Goal: Transaction & Acquisition: Purchase product/service

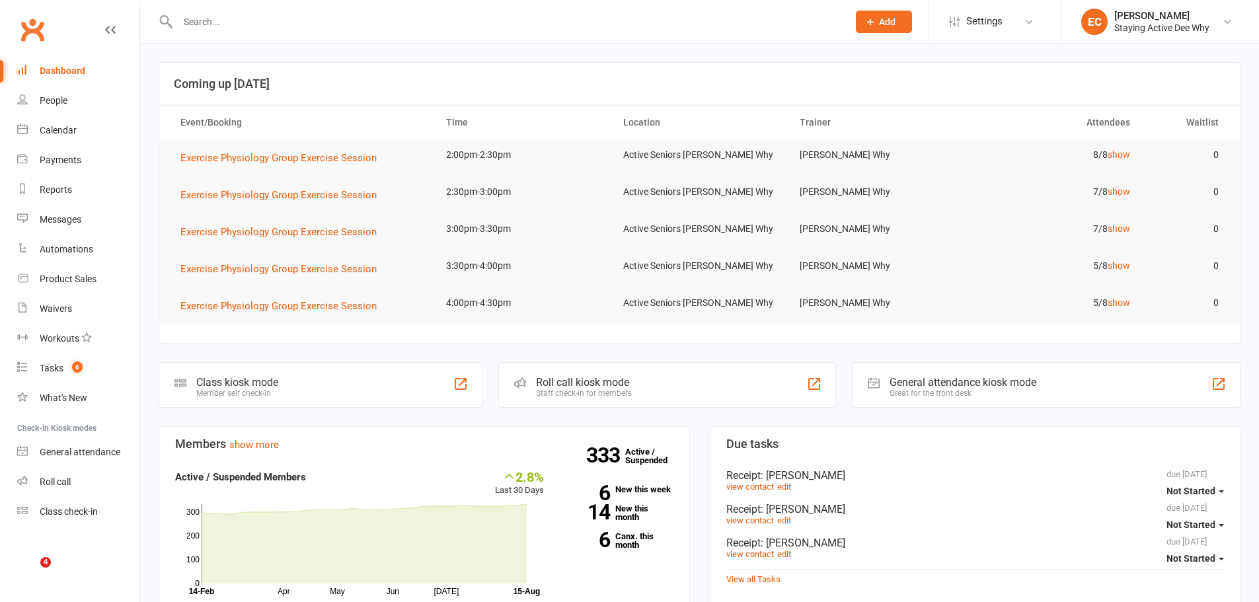
click at [545, 15] on input "text" at bounding box center [506, 22] width 665 height 19
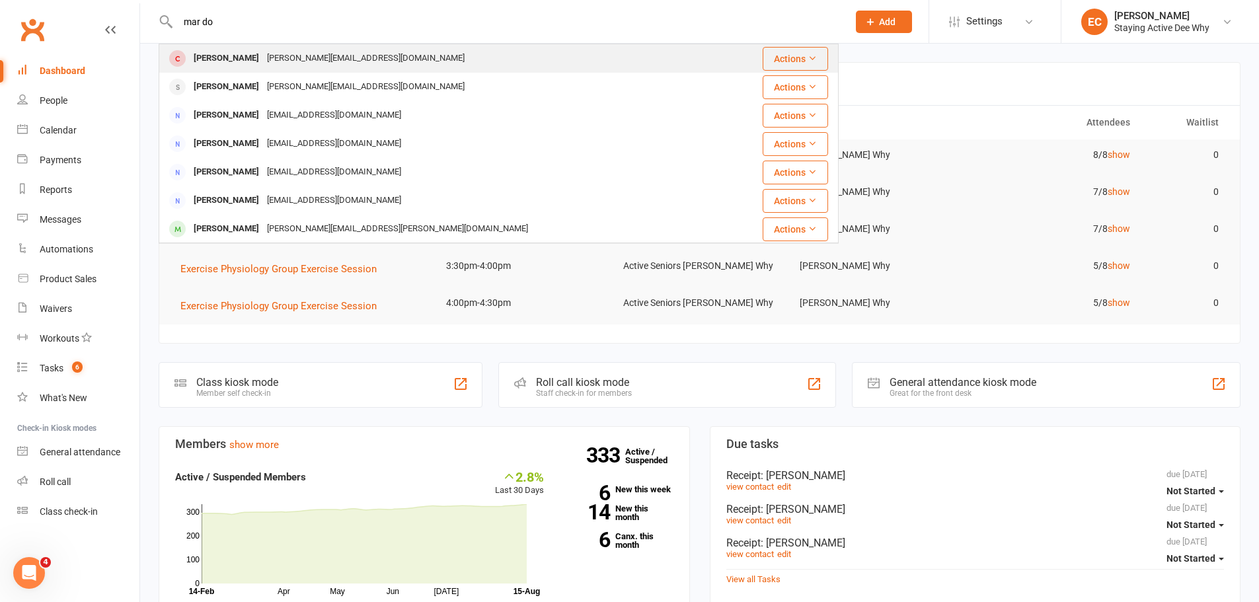
type input "mar do"
click at [188, 54] on div at bounding box center [177, 59] width 24 height 22
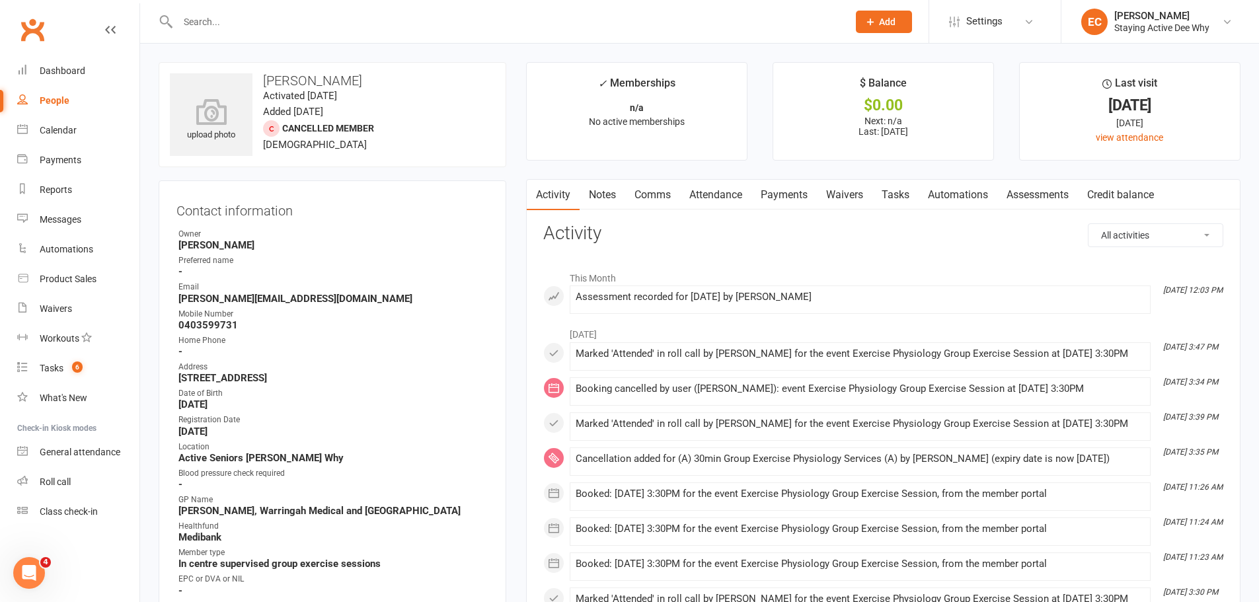
click at [603, 192] on link "Notes" at bounding box center [603, 195] width 46 height 30
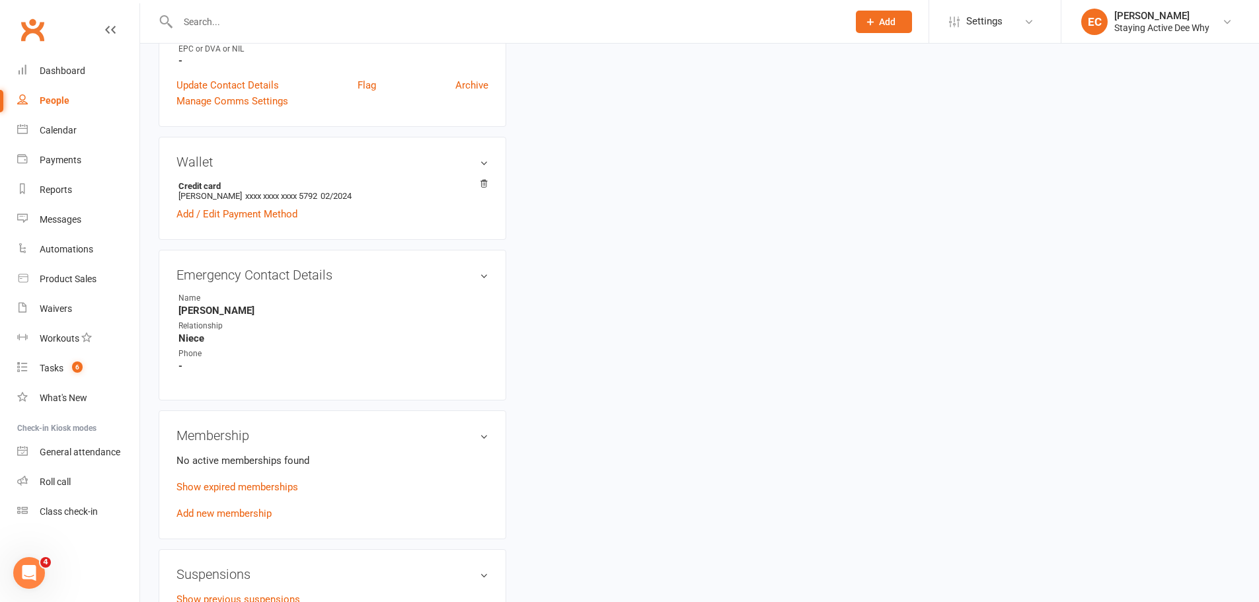
scroll to position [661, 0]
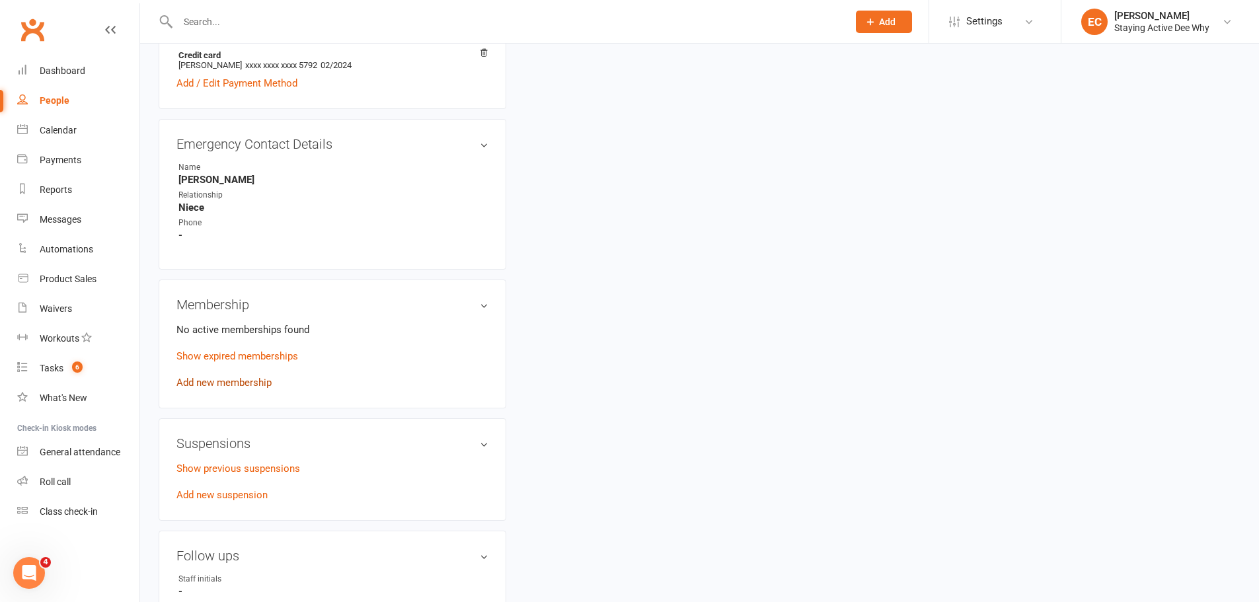
click at [251, 388] on link "Add new membership" at bounding box center [223, 383] width 95 height 12
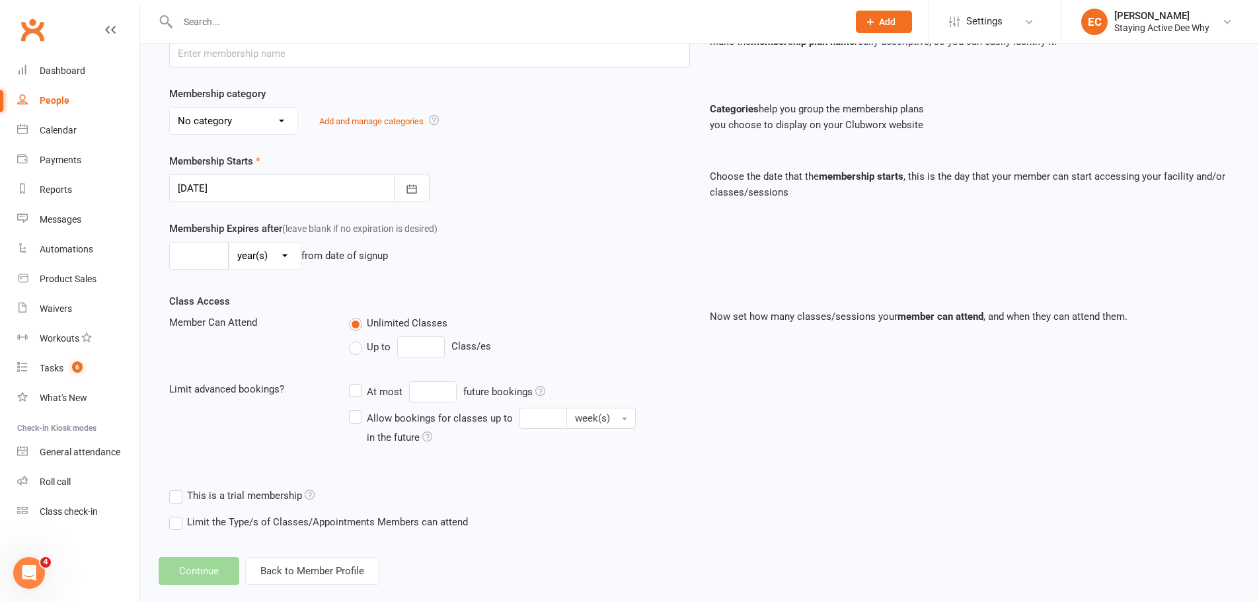
scroll to position [238, 0]
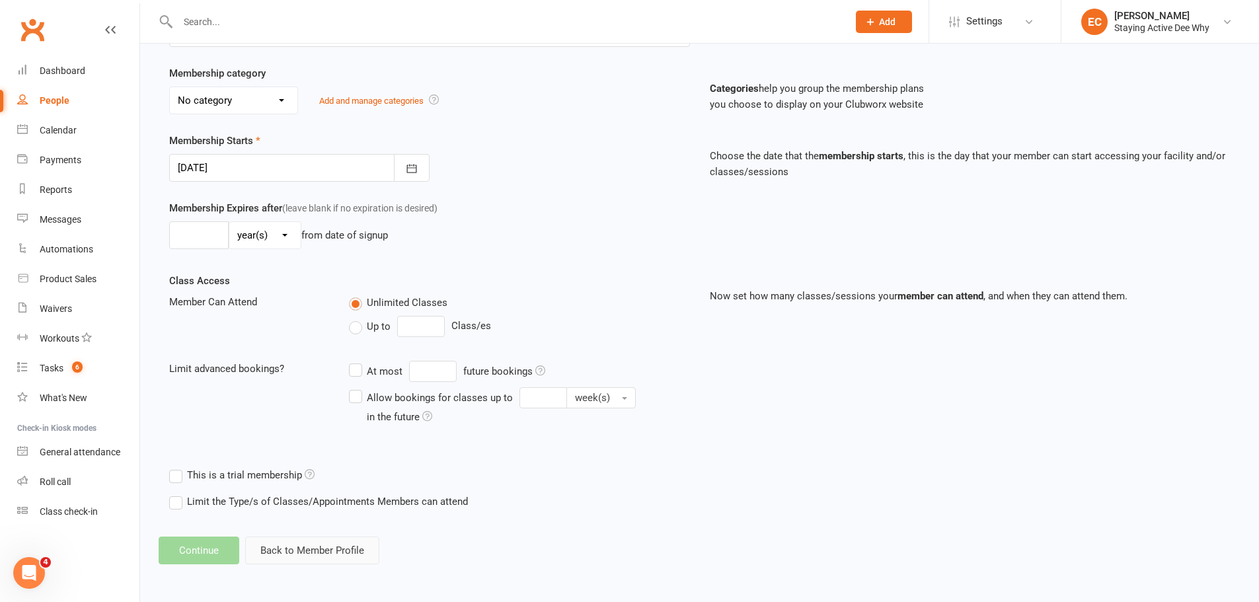
click at [334, 546] on button "Back to Member Profile" at bounding box center [312, 551] width 134 height 28
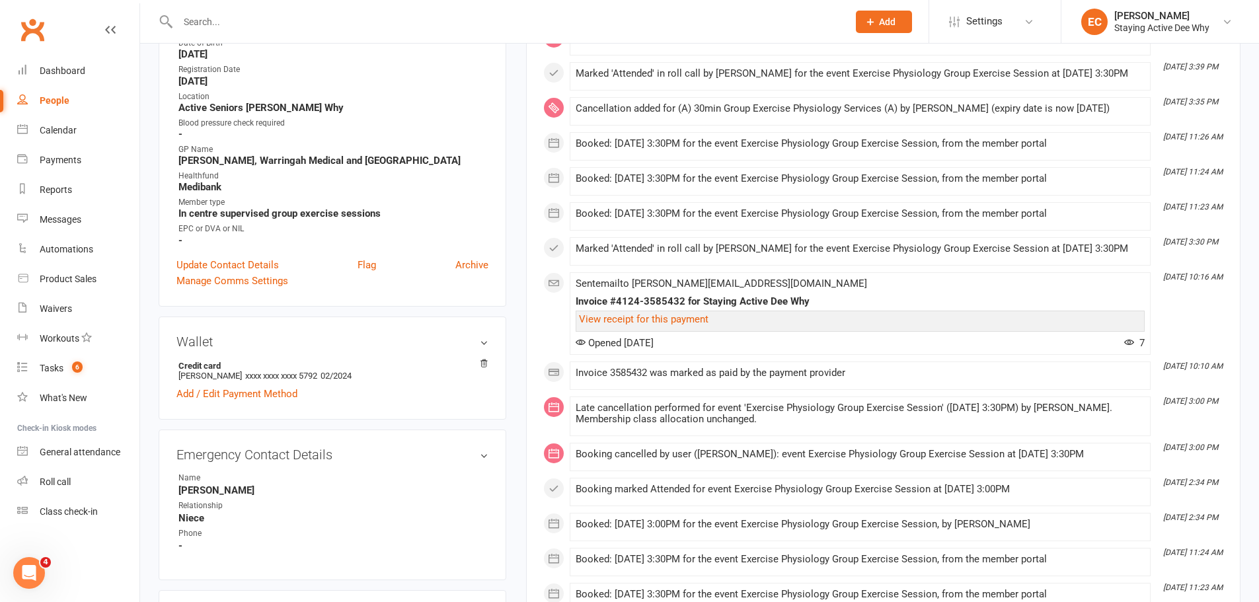
scroll to position [727, 0]
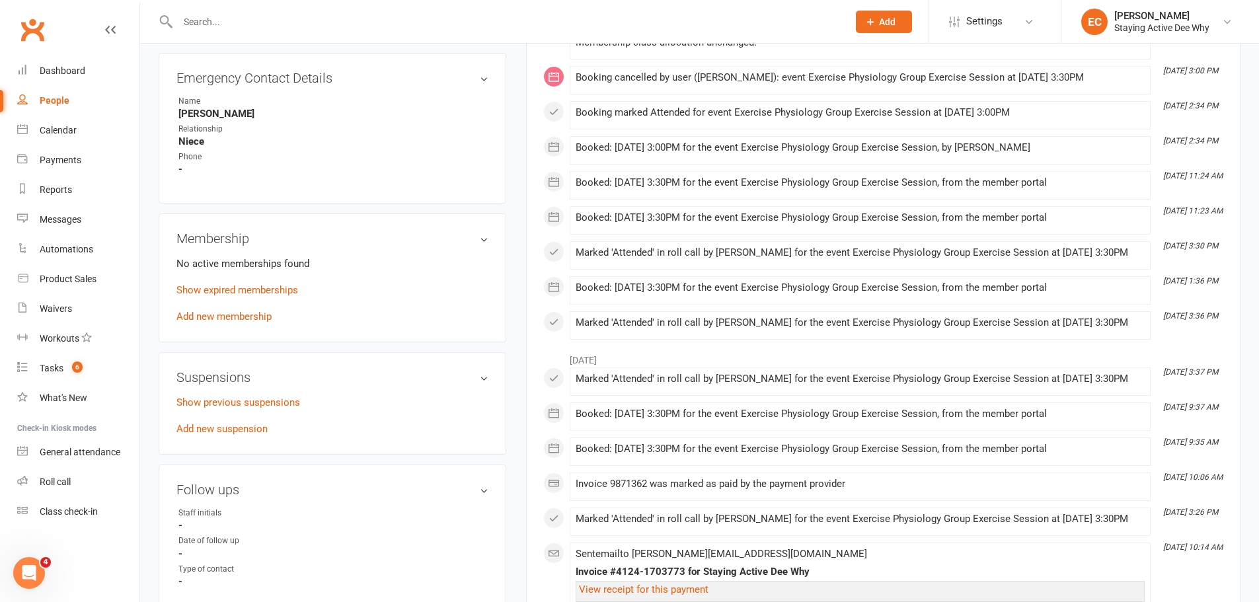
click at [228, 283] on p "Show expired memberships" at bounding box center [332, 290] width 312 height 16
click at [229, 286] on link "Show expired memberships" at bounding box center [237, 290] width 122 height 12
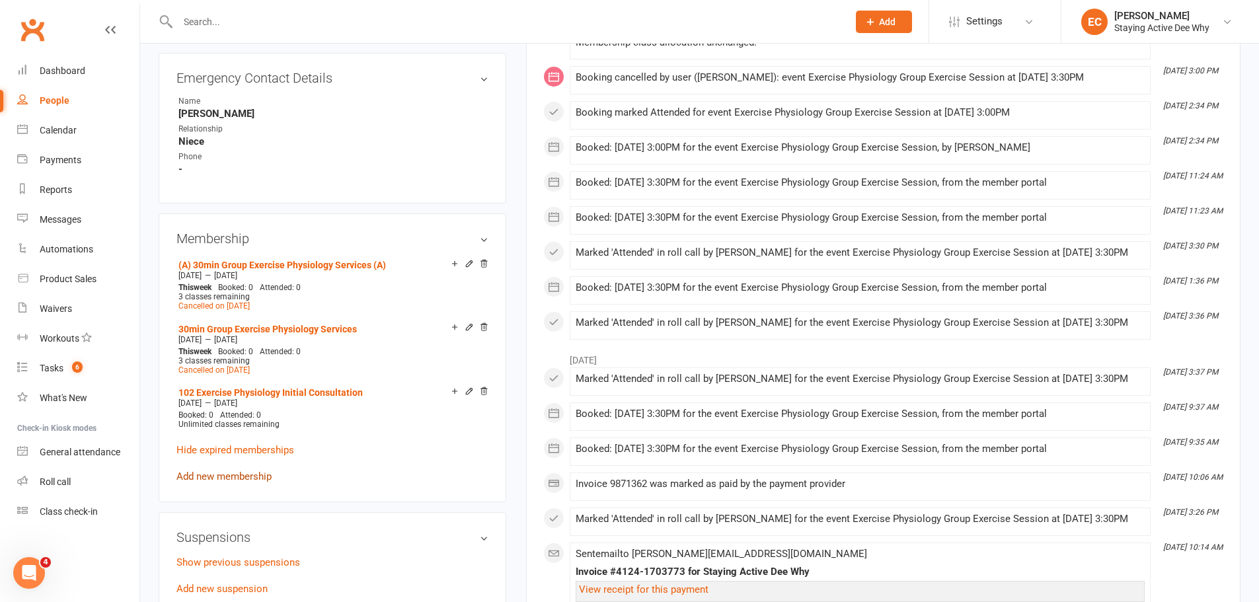
click at [250, 471] on link "Add new membership" at bounding box center [223, 477] width 95 height 12
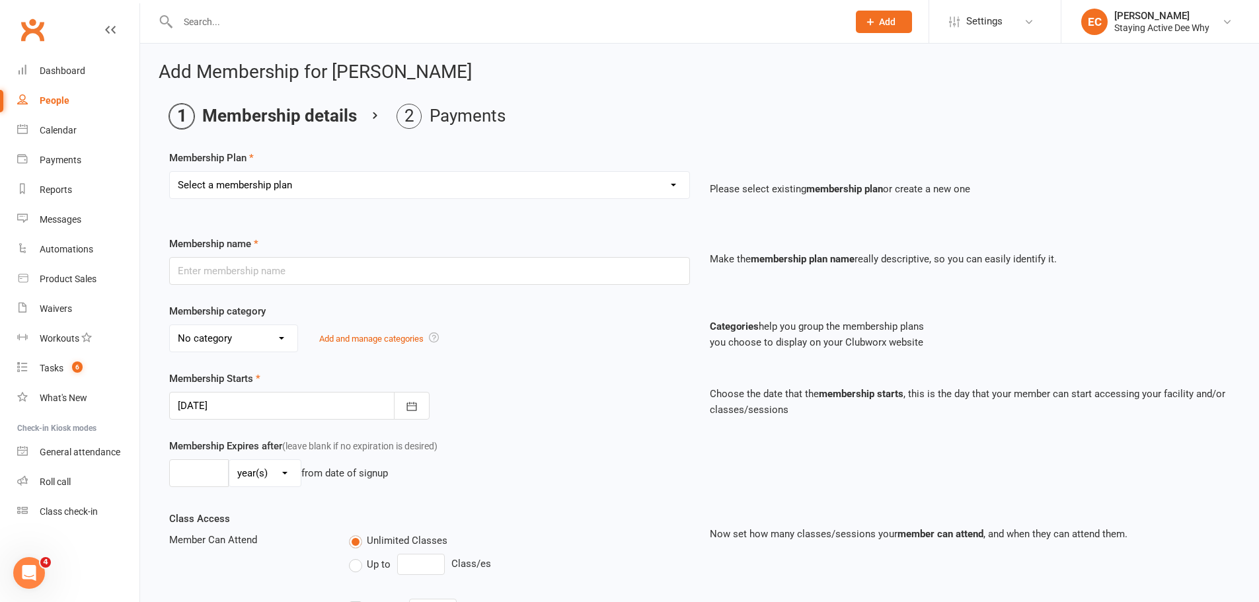
click at [302, 191] on select "Select a membership plan Create new Membership Plan 01 10953 Exercise Physiolog…" at bounding box center [430, 185] width 520 height 26
select select "6"
click at [170, 172] on select "Select a membership plan Create new Membership Plan 01 10953 Exercise Physiolog…" at bounding box center [430, 185] width 520 height 26
type input "(A) 30min Group Exercise Physiology Services (A)"
select select "0"
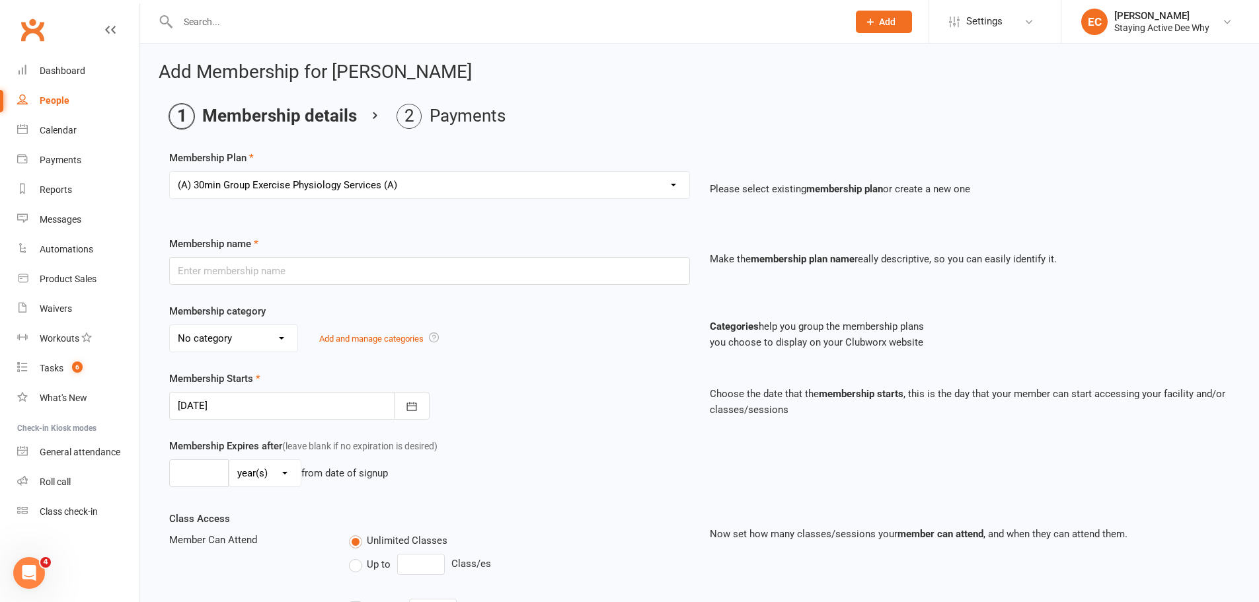
type input "0"
type input "3"
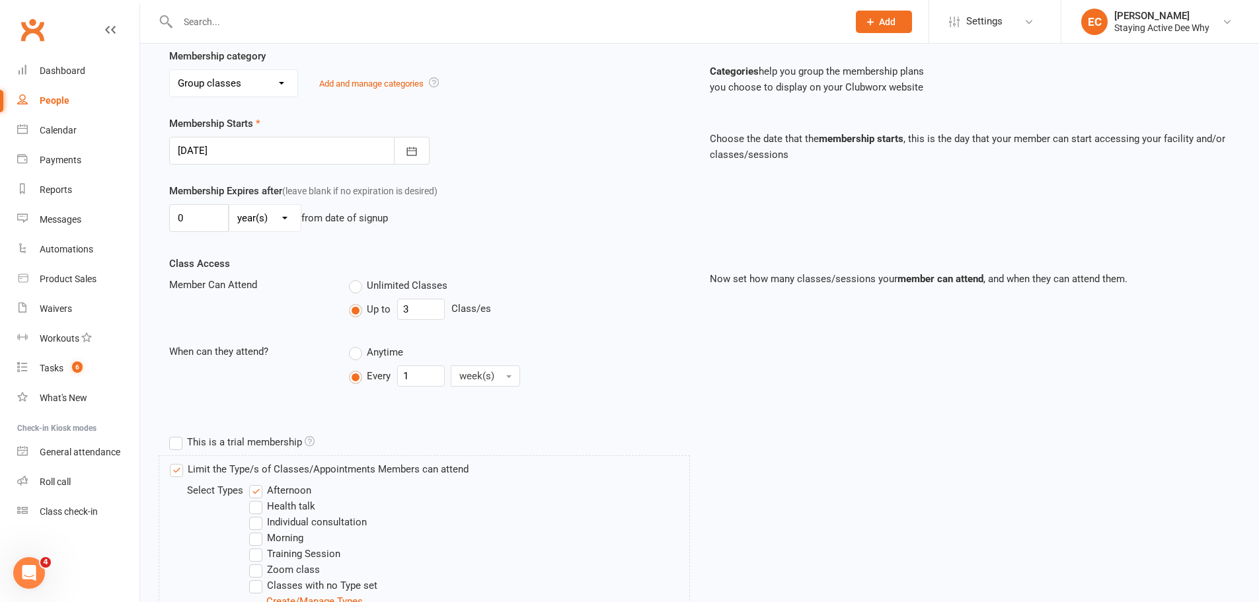
scroll to position [264, 0]
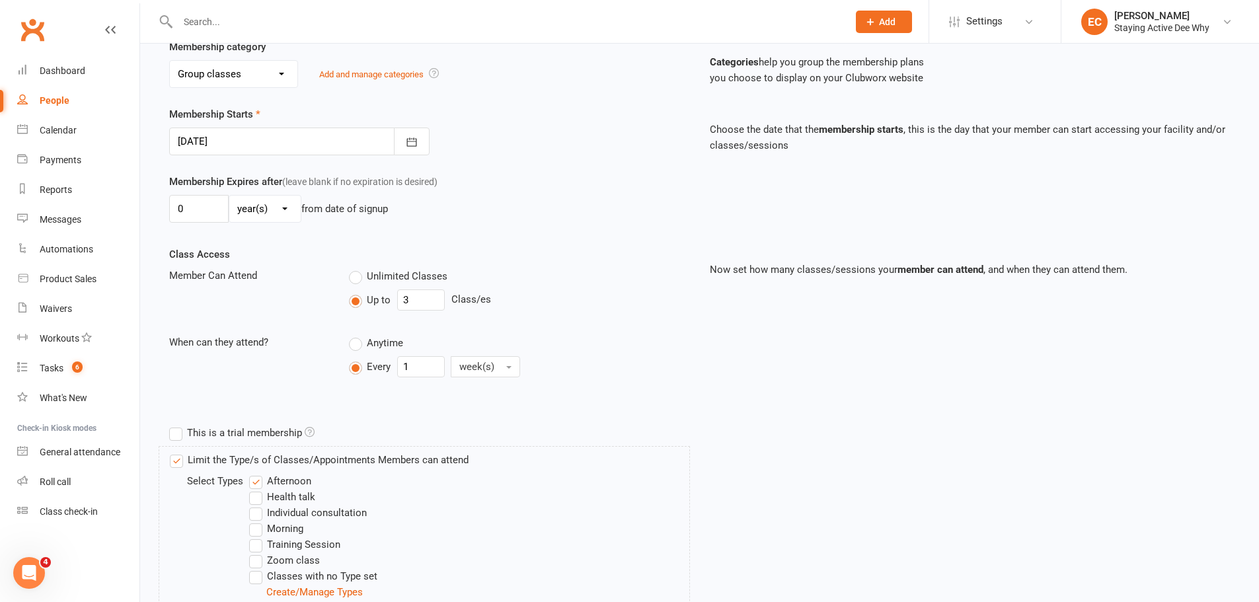
click at [280, 156] on div "Membership Starts [DATE] [DATE] Sun Mon Tue Wed Thu Fri Sat 31 27 28 29 30 31 0…" at bounding box center [699, 139] width 1081 height 67
click at [280, 155] on div "Membership Starts [DATE] [DATE] Sun Mon Tue Wed Thu Fri Sat 31 27 28 29 30 31 0…" at bounding box center [699, 139] width 1081 height 67
click at [285, 149] on div at bounding box center [299, 142] width 260 height 28
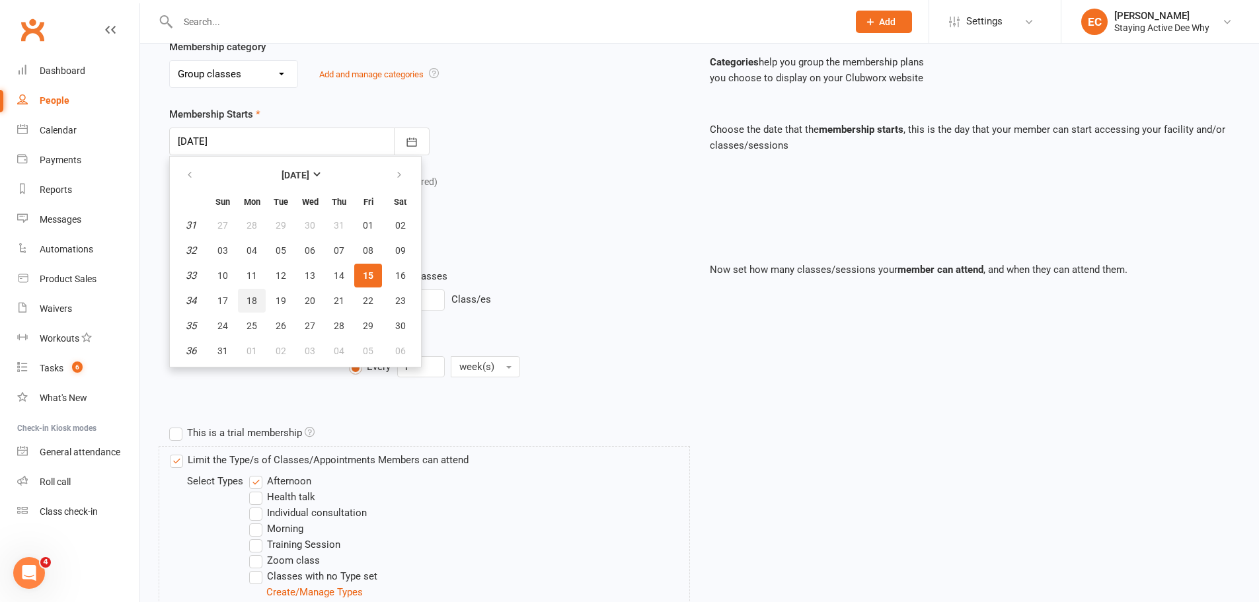
click at [253, 303] on span "18" at bounding box center [252, 300] width 11 height 11
type input "[DATE]"
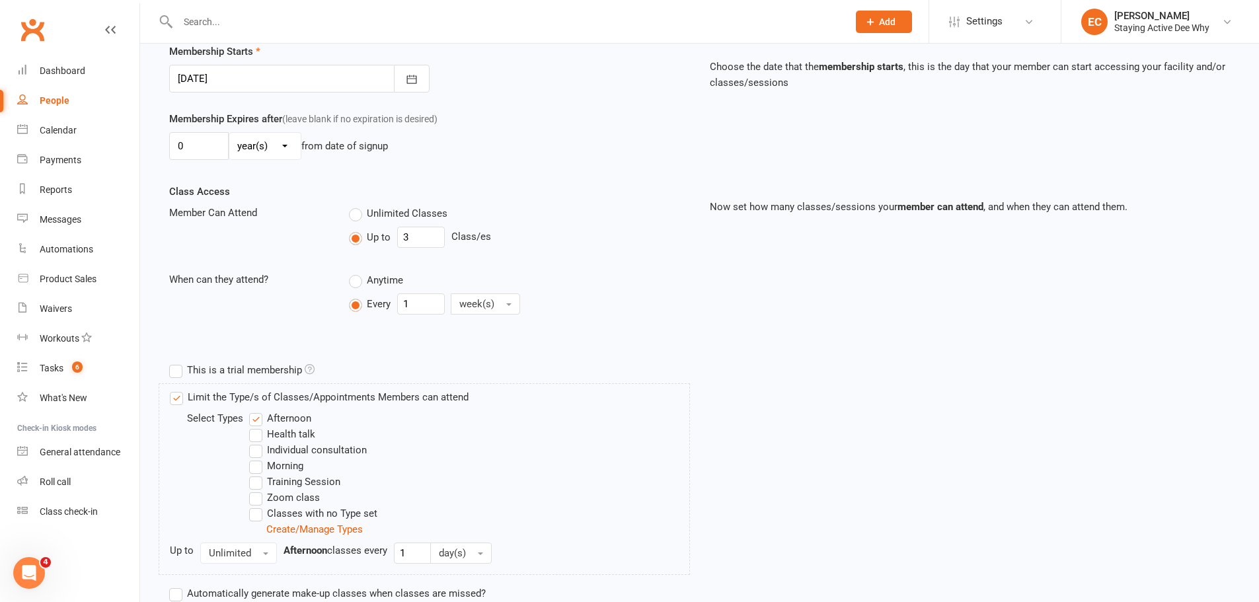
scroll to position [432, 0]
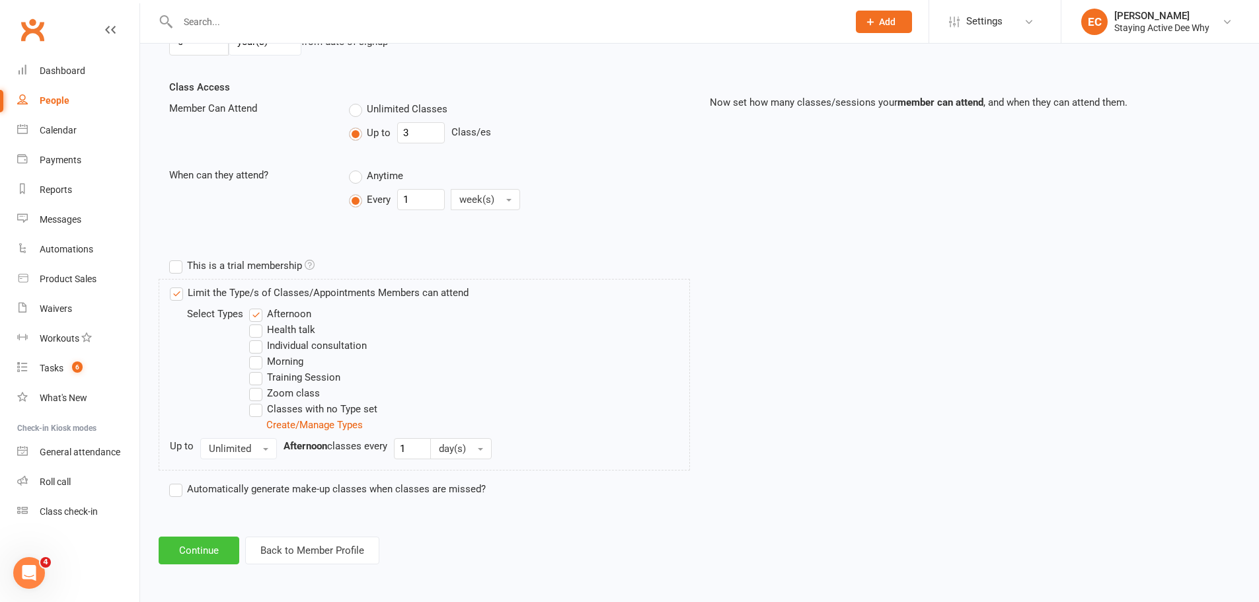
click at [200, 554] on button "Continue" at bounding box center [199, 551] width 81 height 28
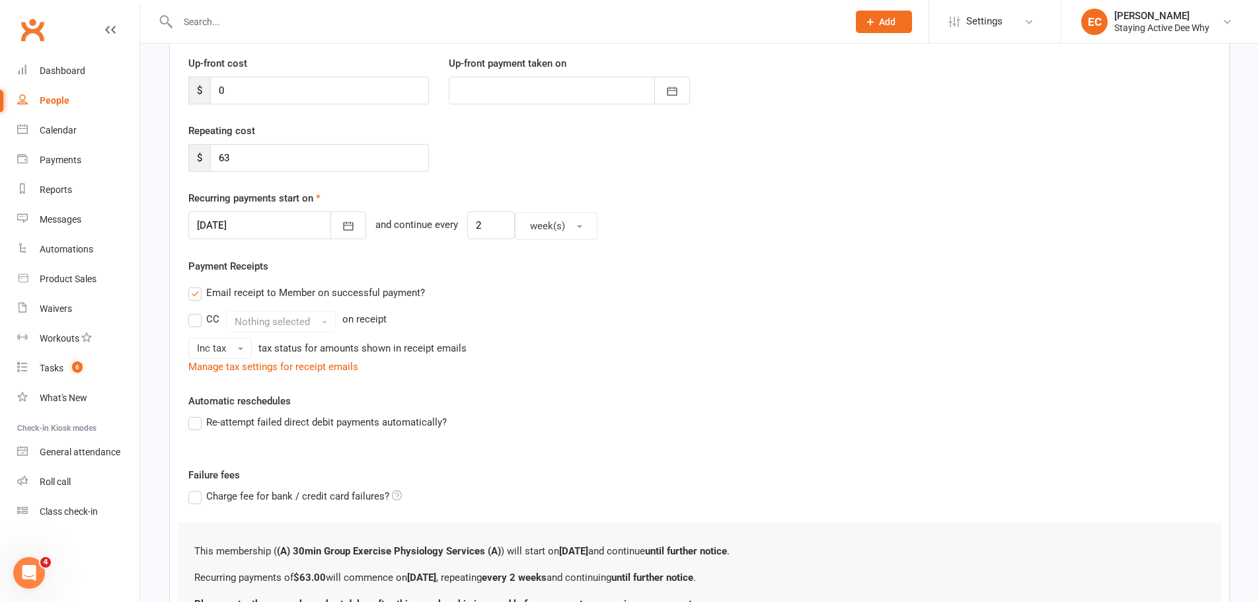
scroll to position [306, 0]
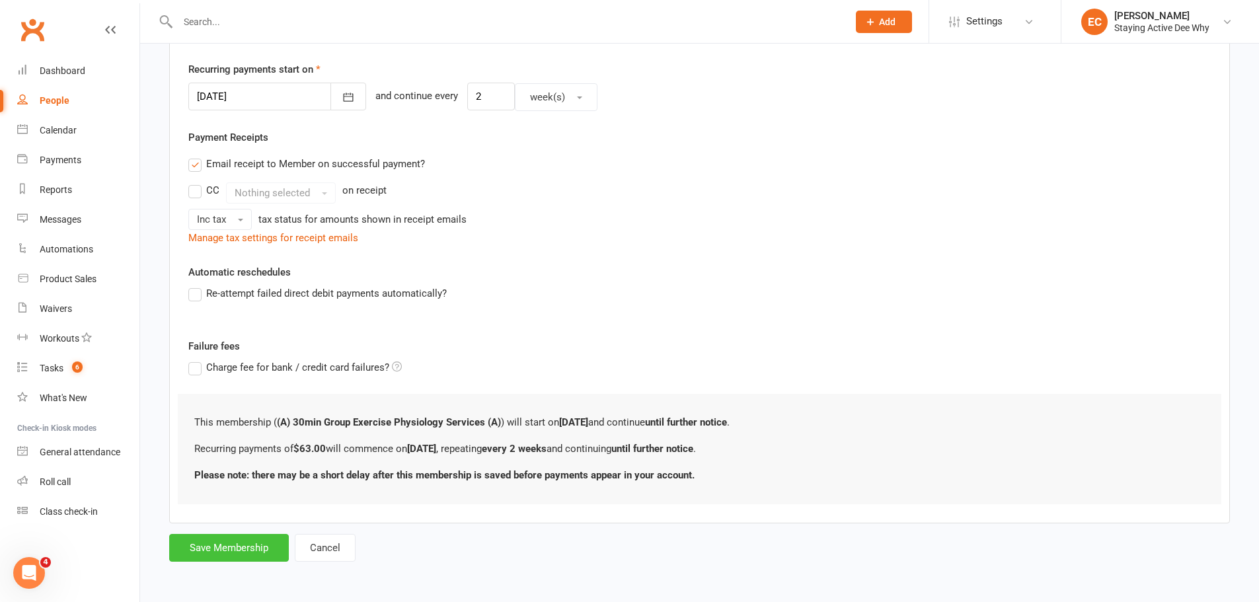
click at [258, 555] on button "Save Membership" at bounding box center [229, 548] width 120 height 28
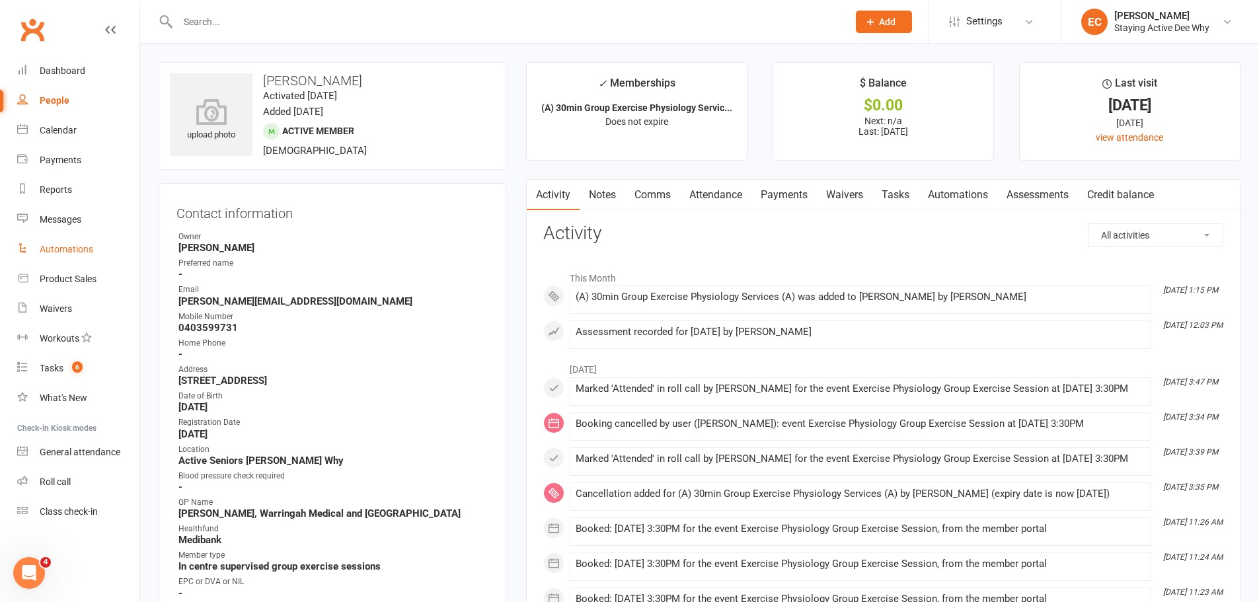
drag, startPoint x: 95, startPoint y: 283, endPoint x: 86, endPoint y: 257, distance: 27.2
click at [86, 257] on link "Automations" at bounding box center [78, 250] width 122 height 30
click at [67, 68] on div "Dashboard" at bounding box center [63, 70] width 46 height 11
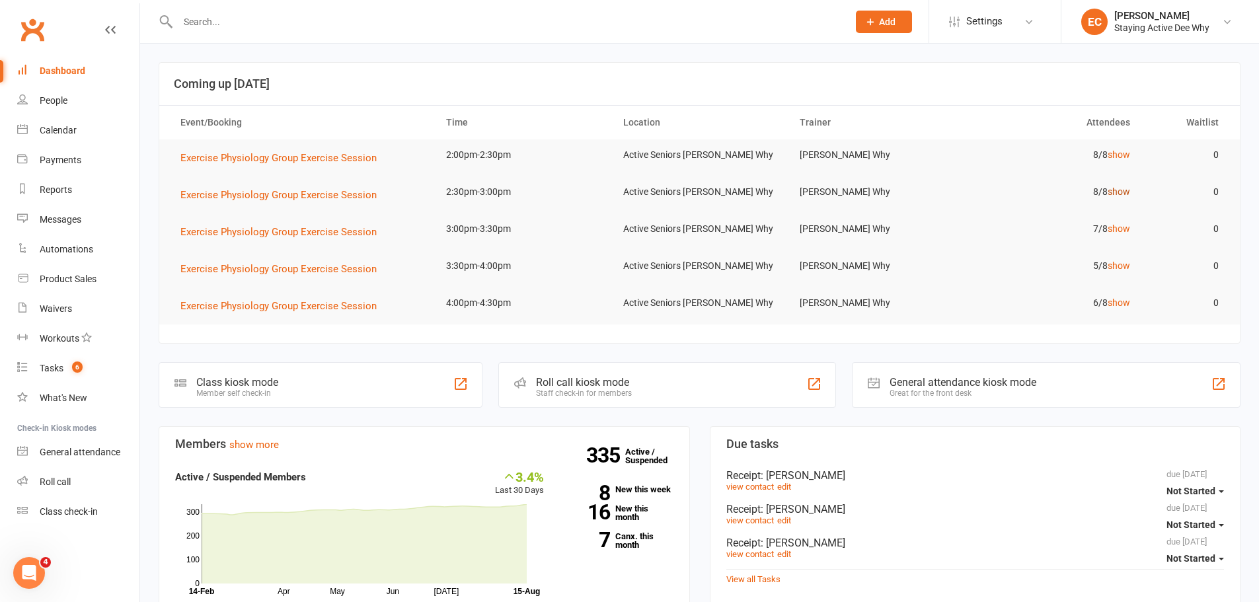
click at [1120, 190] on link "show" at bounding box center [1119, 191] width 22 height 11
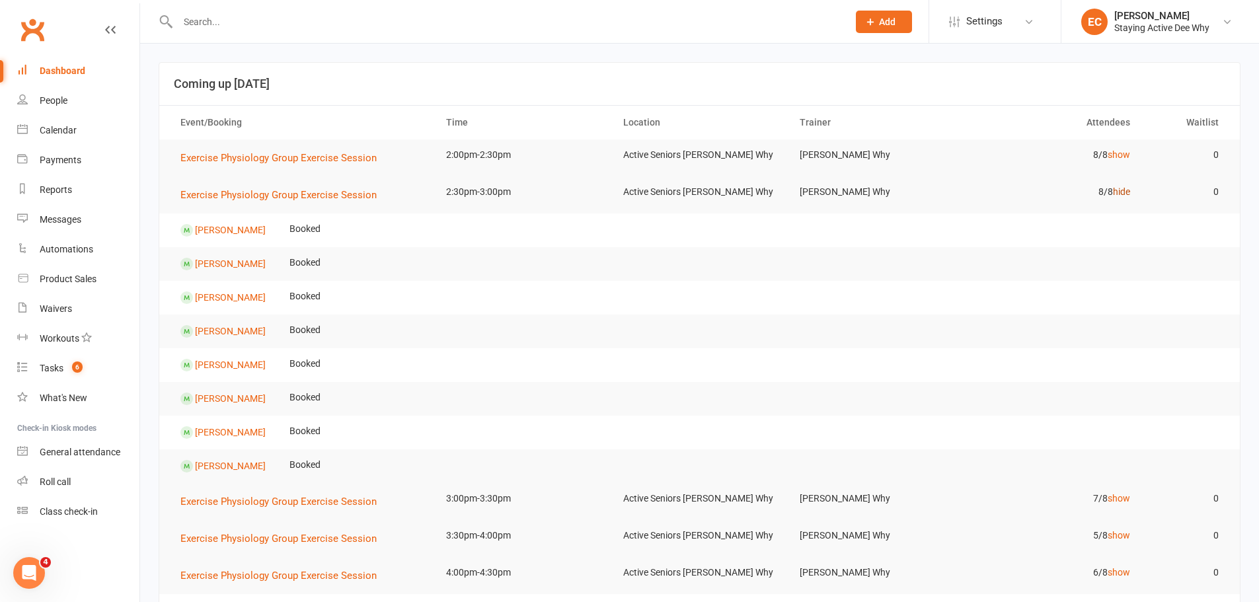
click at [1129, 191] on link "hide" at bounding box center [1121, 191] width 17 height 11
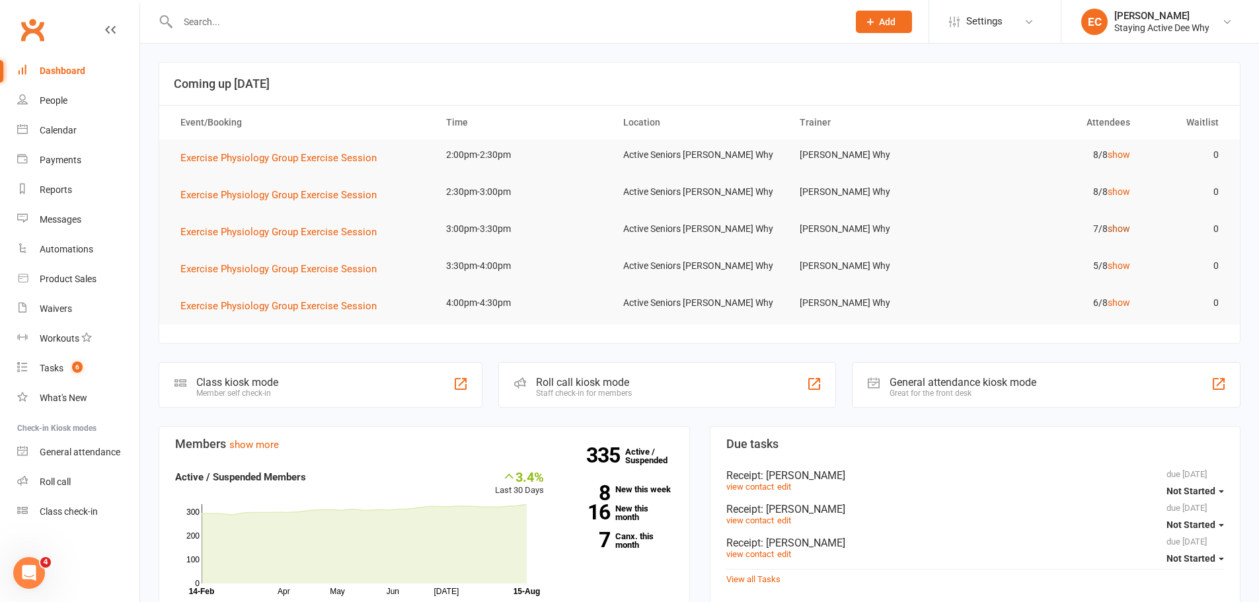
click at [1122, 231] on link "show" at bounding box center [1119, 228] width 22 height 11
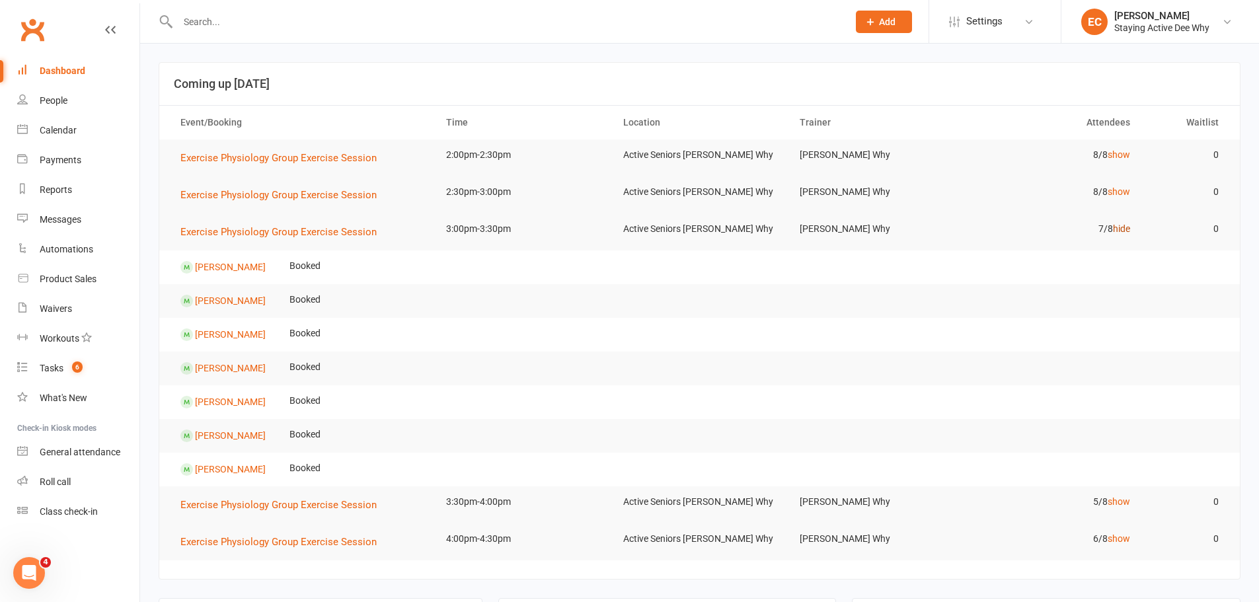
click at [1120, 229] on link "hide" at bounding box center [1121, 228] width 17 height 11
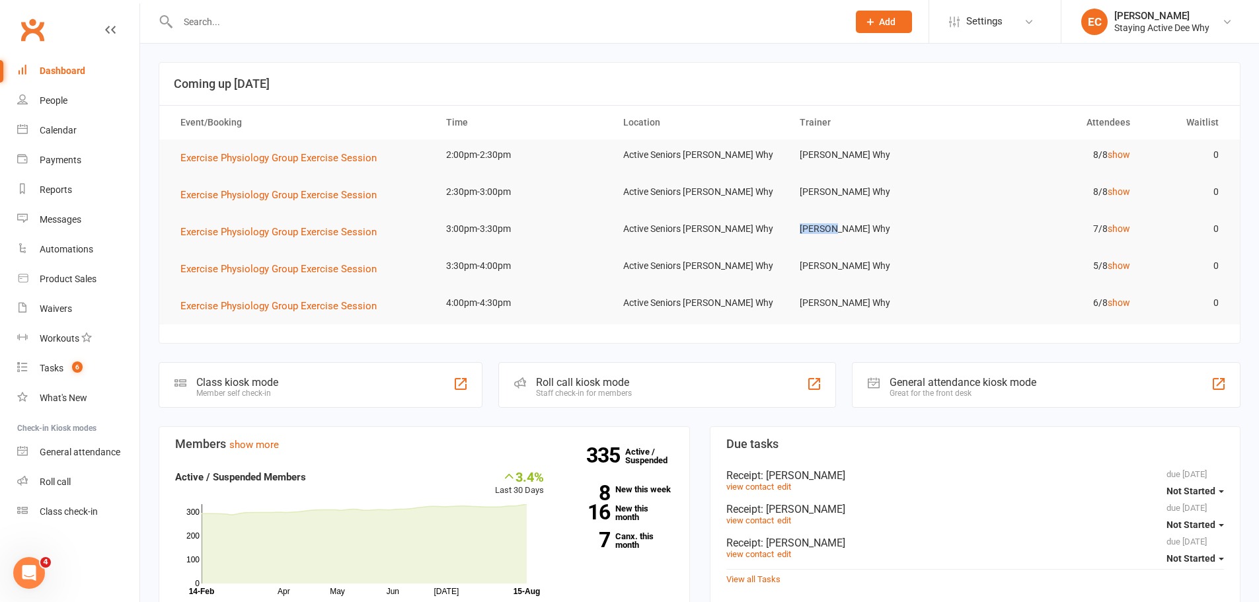
drag, startPoint x: 797, startPoint y: 233, endPoint x: 847, endPoint y: 233, distance: 50.2
click at [847, 233] on td "[PERSON_NAME] Why" at bounding box center [876, 229] width 177 height 31
drag, startPoint x: 800, startPoint y: 228, endPoint x: 854, endPoint y: 235, distance: 54.6
click at [854, 235] on td "[PERSON_NAME] Why" at bounding box center [876, 229] width 177 height 31
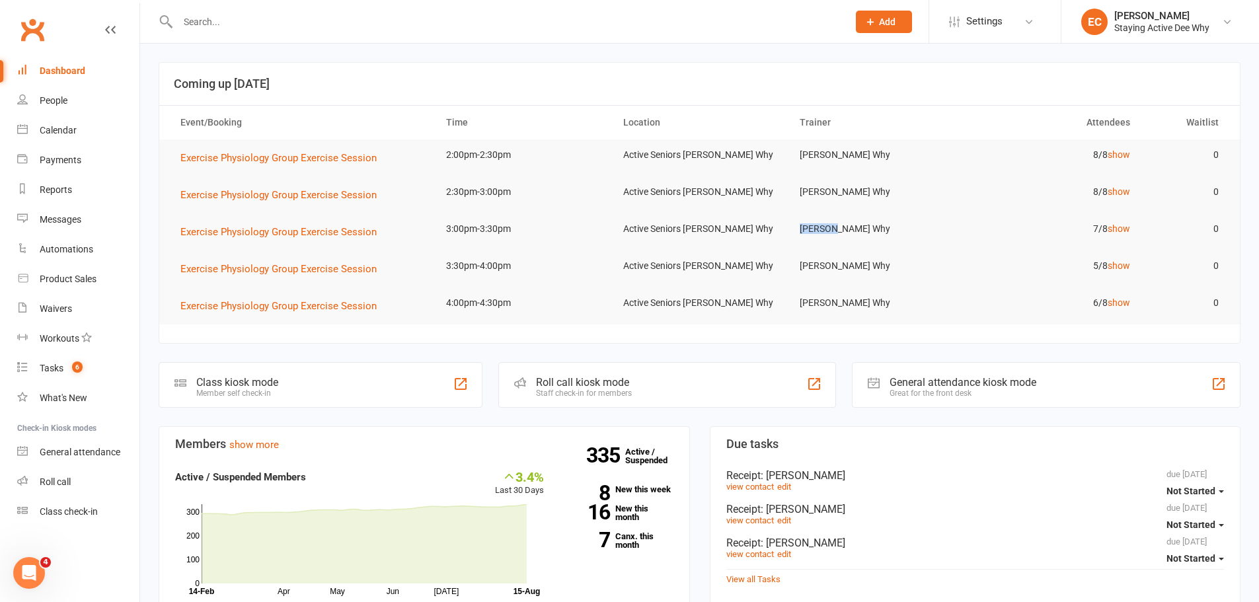
click at [854, 235] on td "[PERSON_NAME] Why" at bounding box center [876, 229] width 177 height 31
drag, startPoint x: 800, startPoint y: 228, endPoint x: 843, endPoint y: 228, distance: 43.6
click at [843, 228] on td "[PERSON_NAME] Why" at bounding box center [876, 229] width 177 height 31
click at [843, 229] on td "[PERSON_NAME] Why" at bounding box center [876, 229] width 177 height 31
drag, startPoint x: 623, startPoint y: 300, endPoint x: 721, endPoint y: 312, distance: 98.5
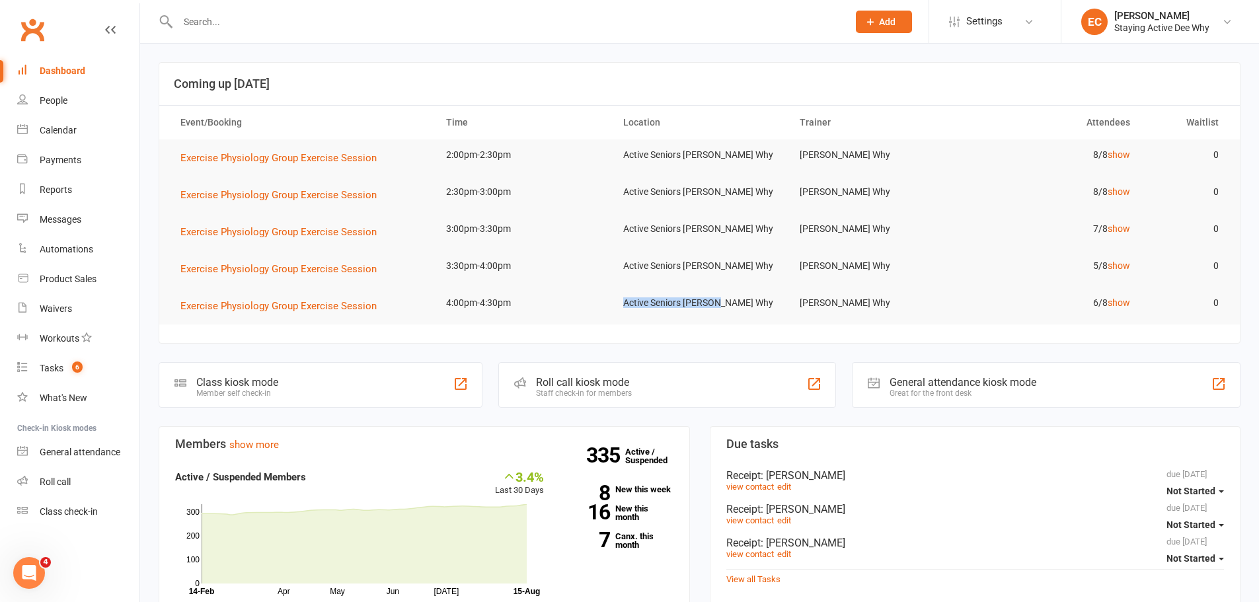
click at [721, 312] on td "Active Seniors [PERSON_NAME] Why" at bounding box center [699, 303] width 177 height 31
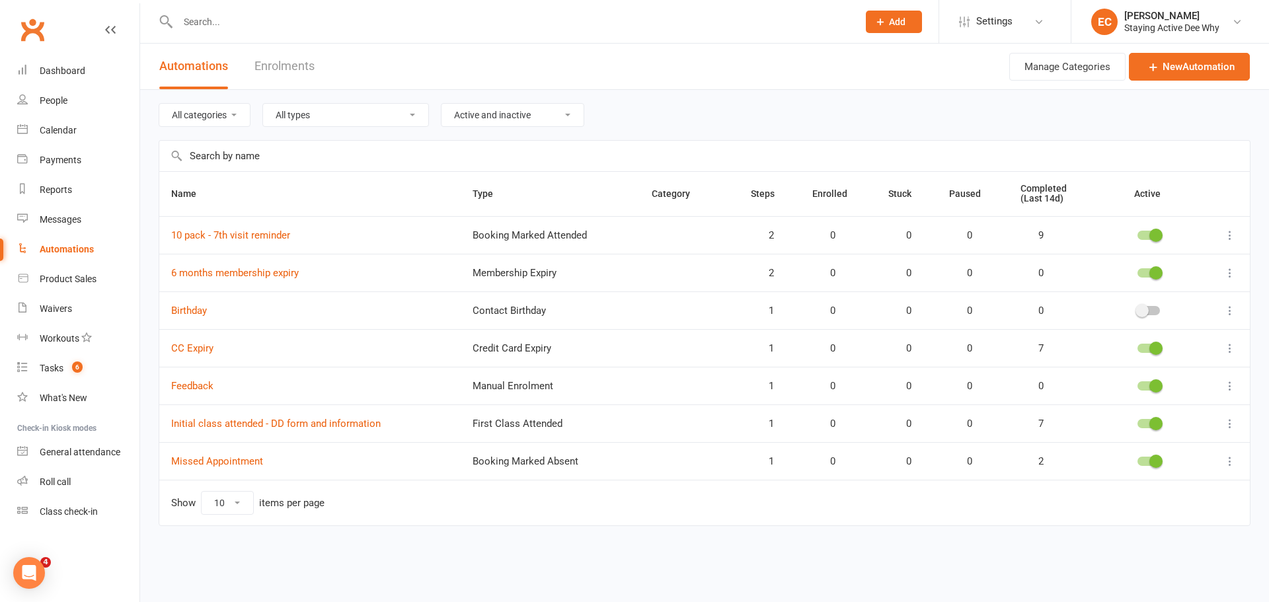
click at [267, 160] on input "text" at bounding box center [704, 156] width 1091 height 30
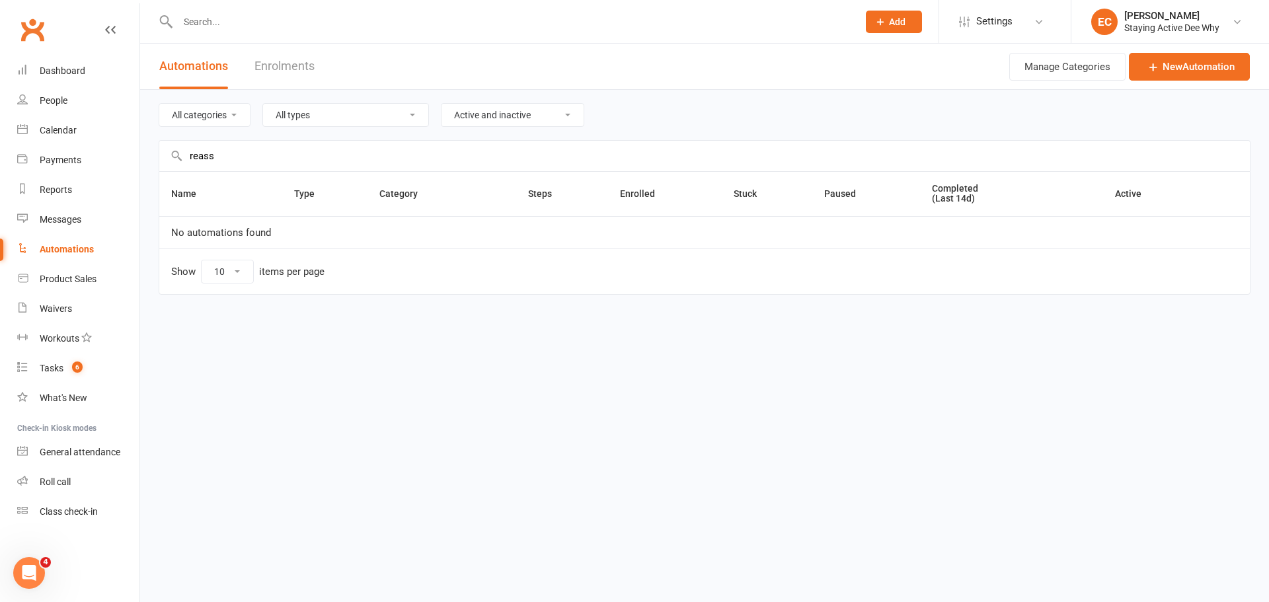
click at [206, 157] on input "reass" at bounding box center [704, 156] width 1091 height 30
type input "asse"
click at [123, 270] on link "Product Sales" at bounding box center [78, 279] width 122 height 30
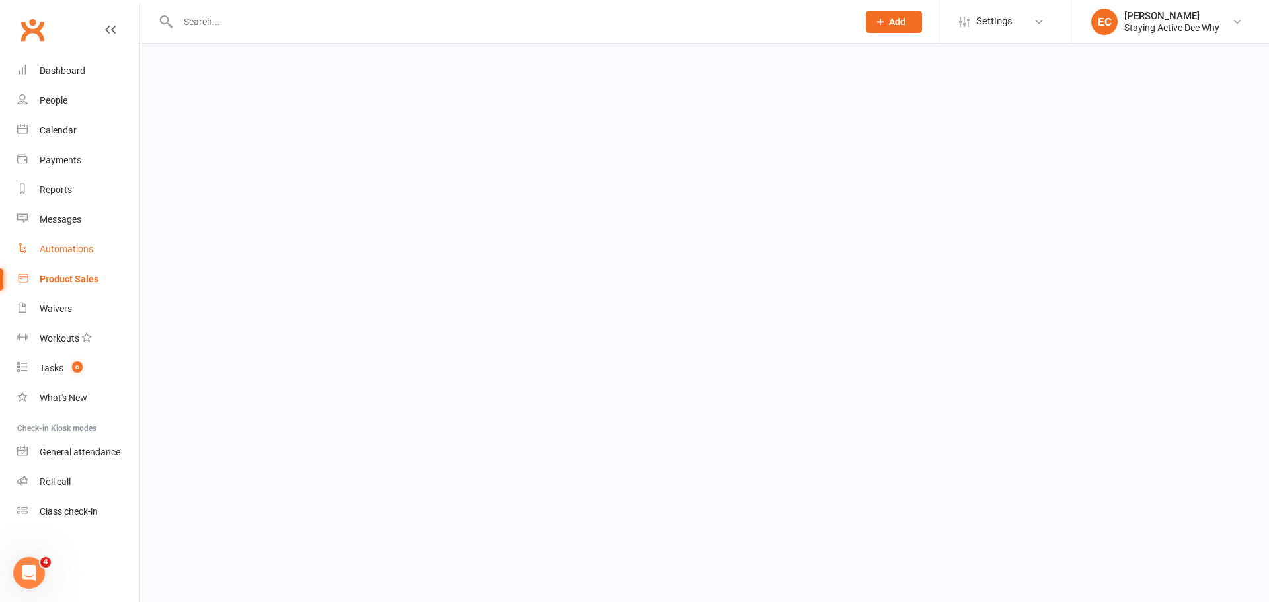
select select "50"
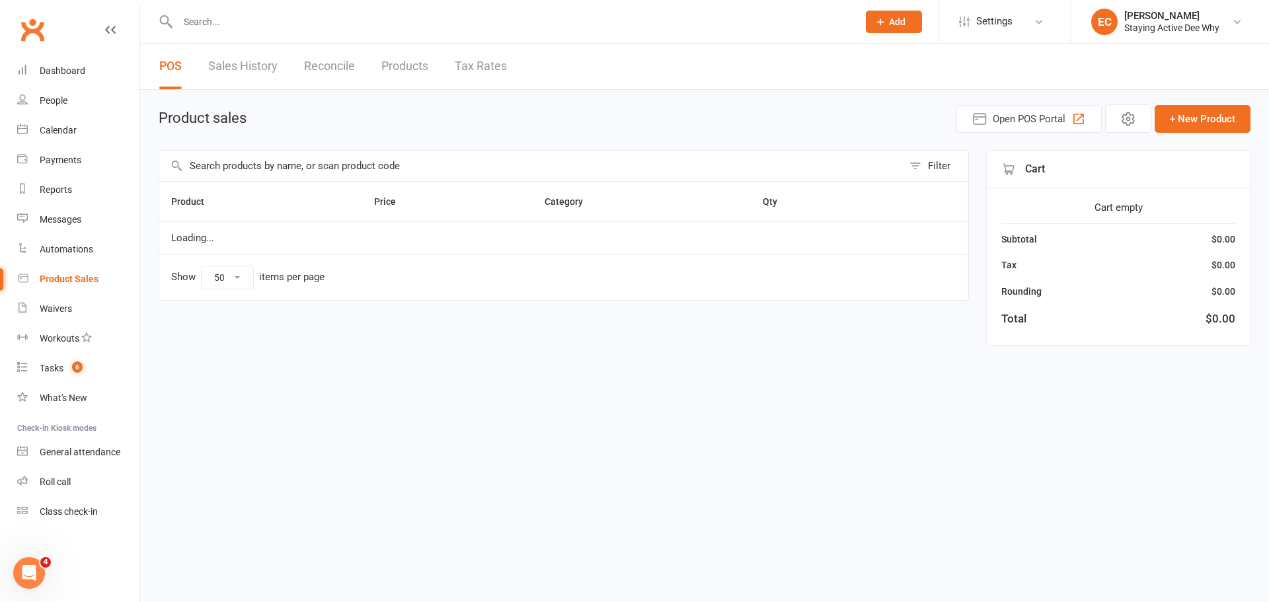
click at [262, 159] on input "text" at bounding box center [531, 166] width 744 height 30
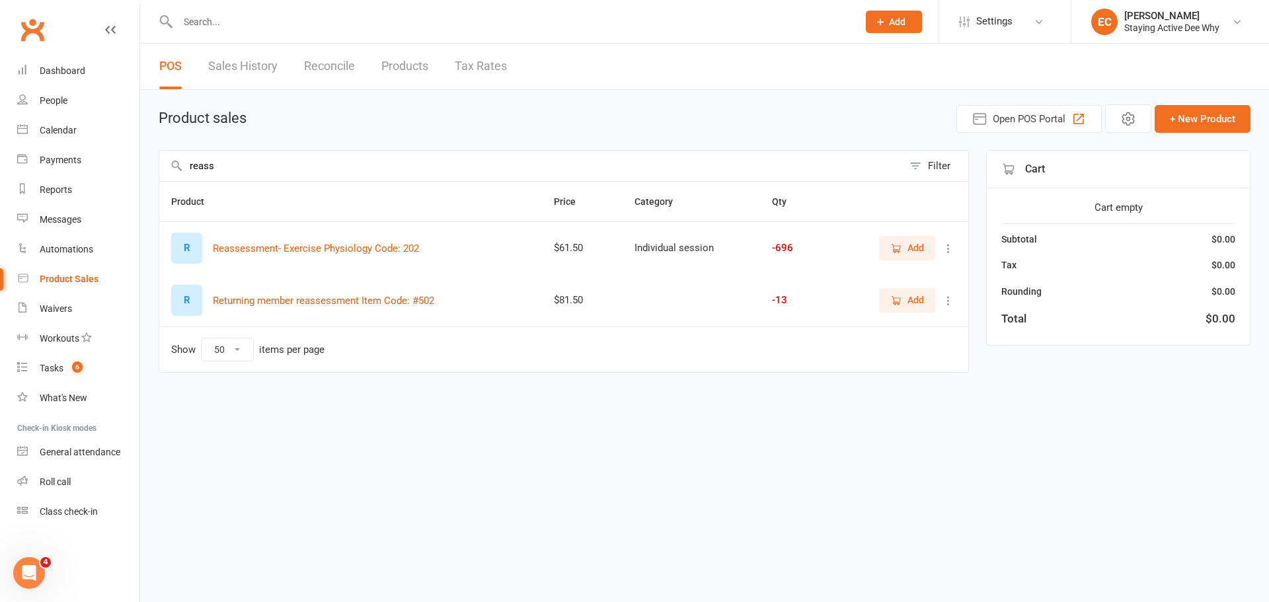
type input "reass"
click at [906, 245] on span "Add" at bounding box center [907, 248] width 34 height 15
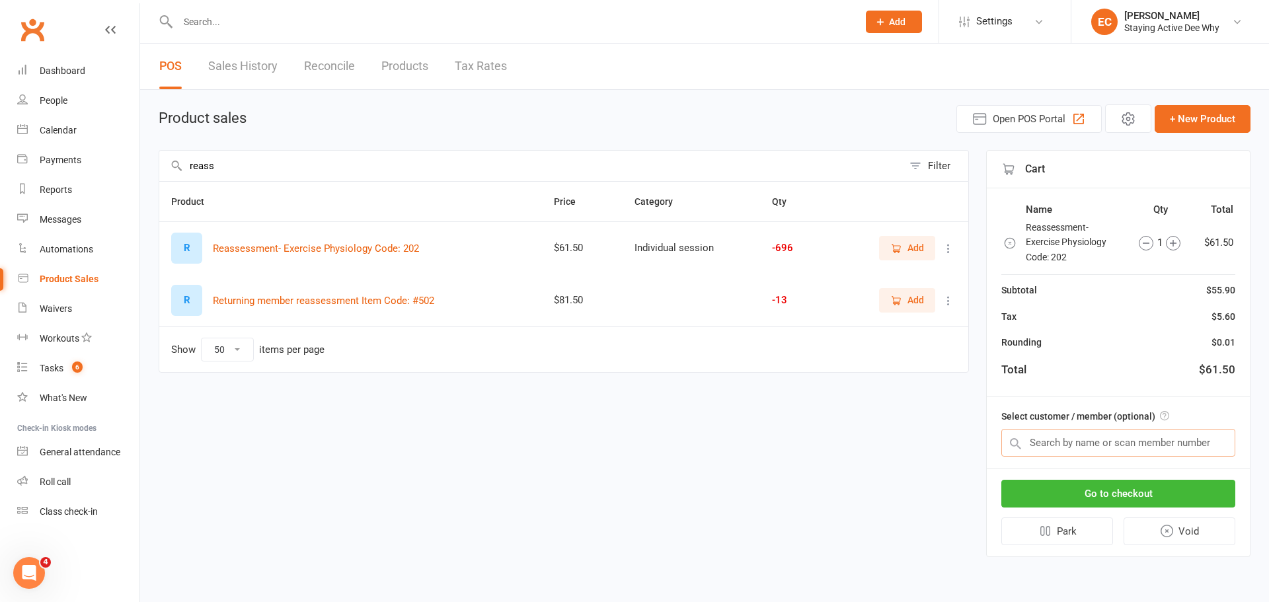
click at [1075, 436] on input "text" at bounding box center [1118, 443] width 234 height 28
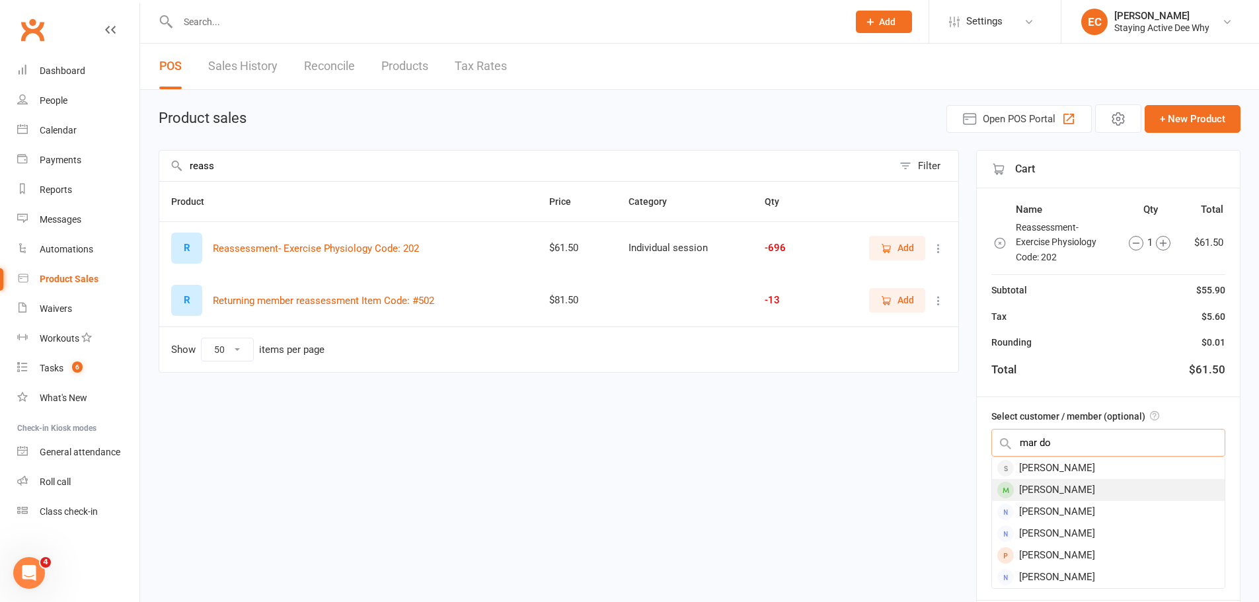
type input "mar do"
click at [1054, 488] on div "[PERSON_NAME]" at bounding box center [1108, 490] width 233 height 22
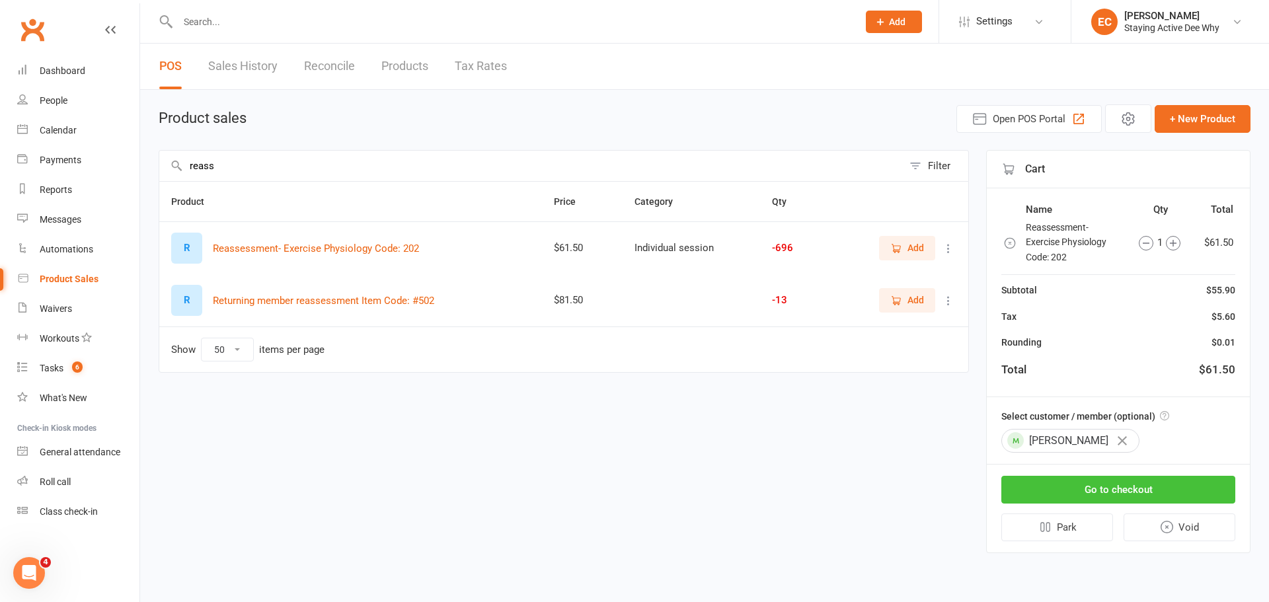
click at [1070, 488] on button "Go to checkout" at bounding box center [1118, 490] width 234 height 28
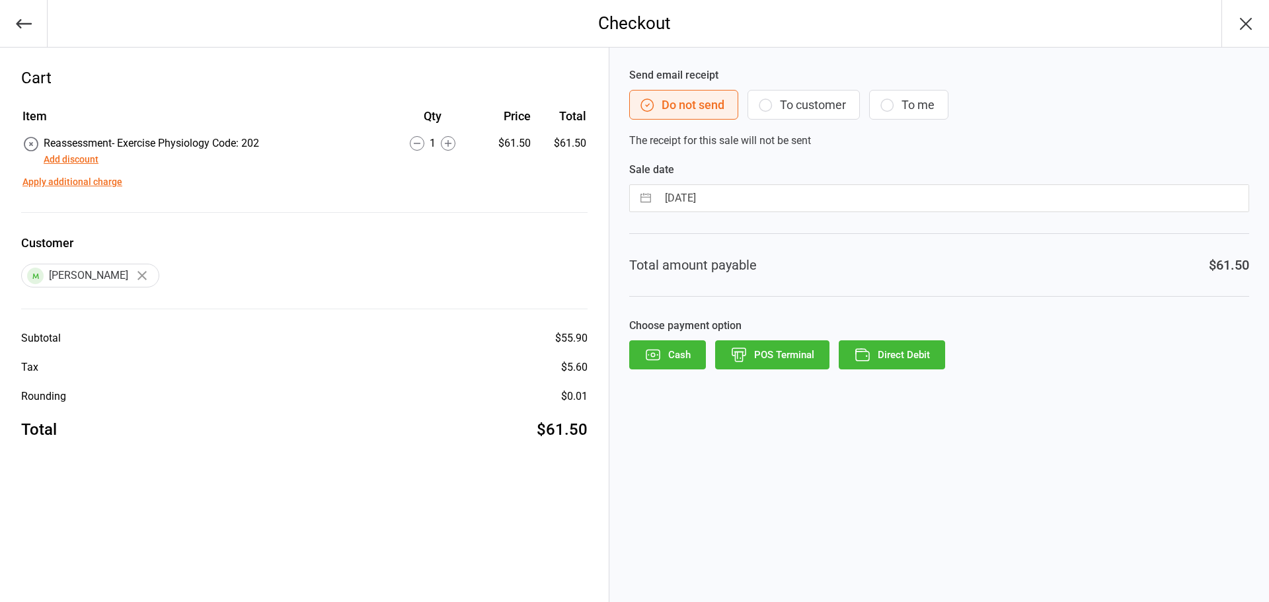
click at [900, 353] on button "Direct Debit" at bounding box center [892, 354] width 106 height 29
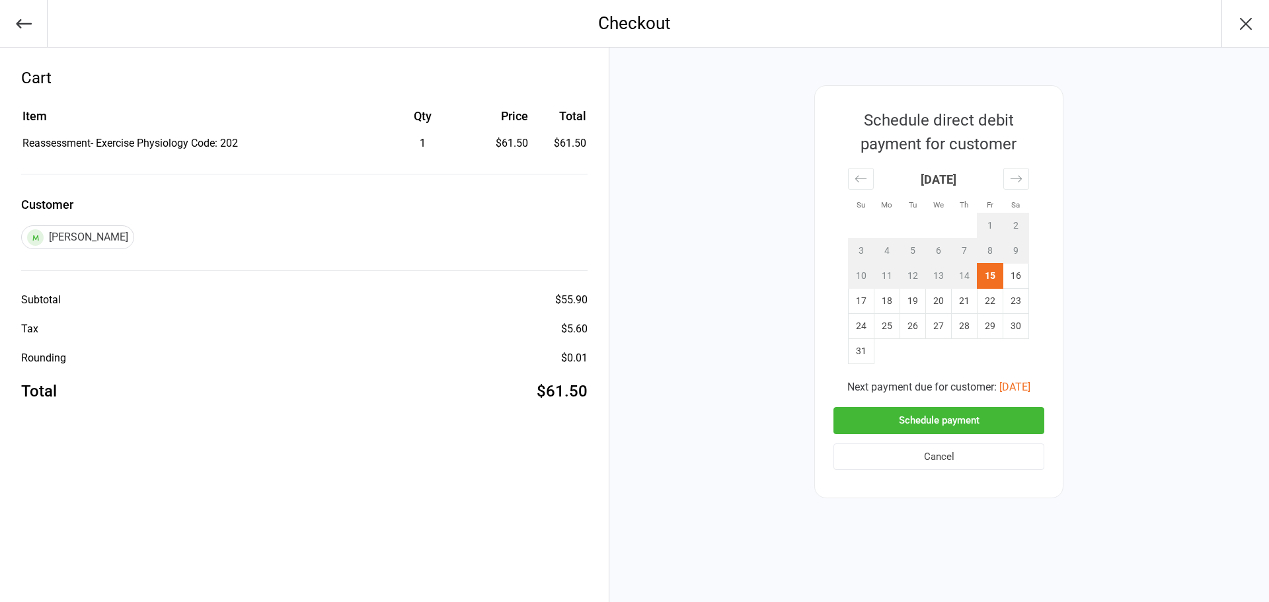
click at [939, 414] on button "Schedule payment" at bounding box center [939, 420] width 211 height 27
